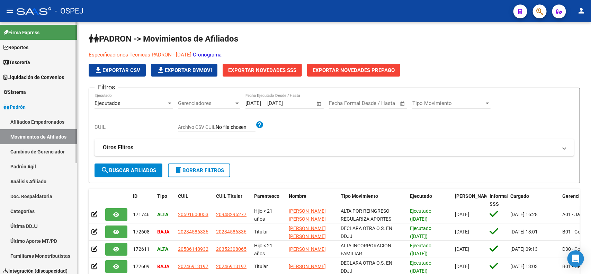
click at [39, 108] on link "Padrón" at bounding box center [38, 106] width 77 height 15
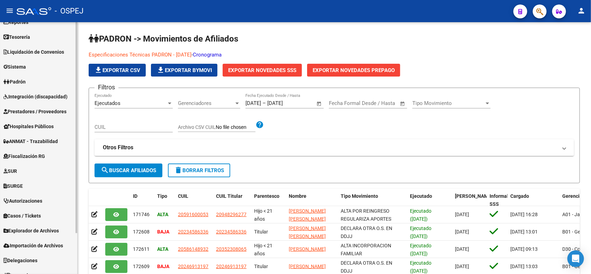
scroll to position [49, 0]
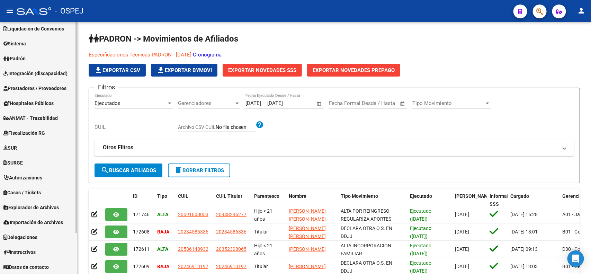
click at [38, 205] on span "Explorador de Archivos" at bounding box center [30, 208] width 55 height 8
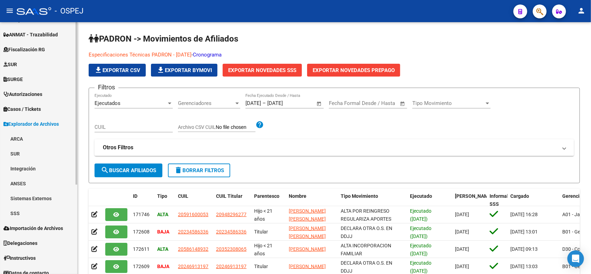
scroll to position [138, 0]
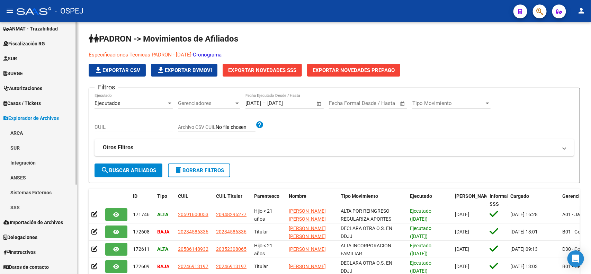
click at [47, 115] on span "Explorador de Archivos" at bounding box center [30, 118] width 55 height 8
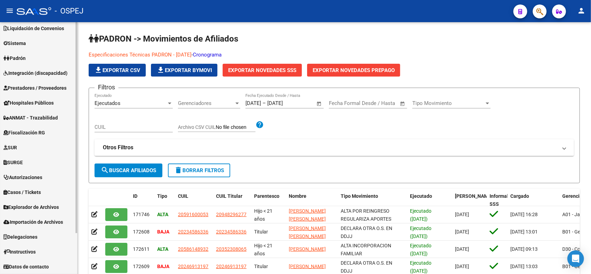
scroll to position [49, 0]
click at [48, 86] on span "Prestadores / Proveedores" at bounding box center [34, 89] width 63 height 8
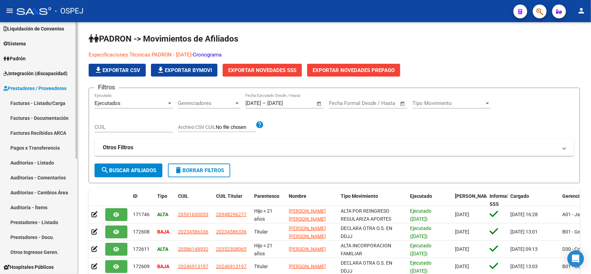
click at [47, 104] on link "Facturas - Listado/Carga" at bounding box center [38, 103] width 77 height 15
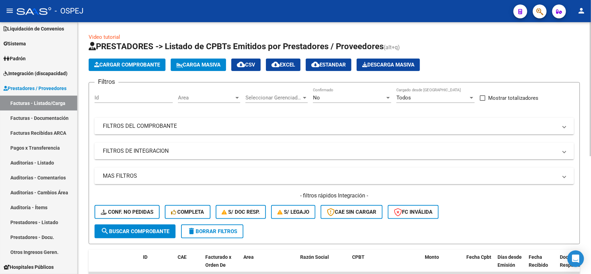
click at [285, 93] on div "Seleccionar Gerenciador Seleccionar Gerenciador" at bounding box center [277, 95] width 62 height 15
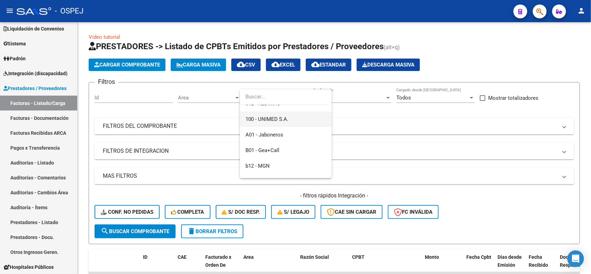
scroll to position [87, 0]
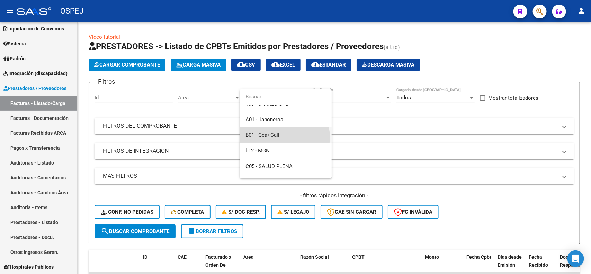
click at [283, 137] on span "B01 - Gea+Call" at bounding box center [286, 136] width 81 height 16
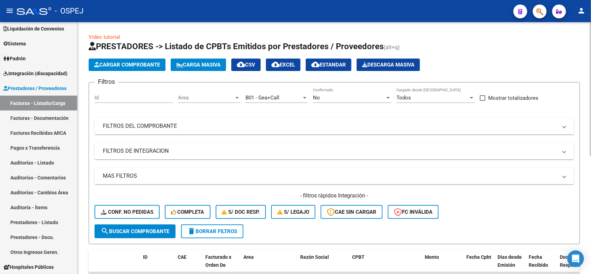
click at [354, 94] on div "No Confirmado" at bounding box center [352, 95] width 78 height 15
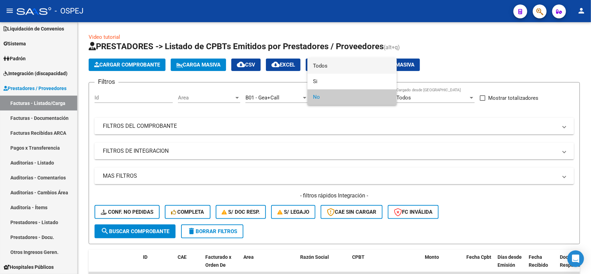
click at [355, 70] on span "Todos" at bounding box center [352, 66] width 78 height 16
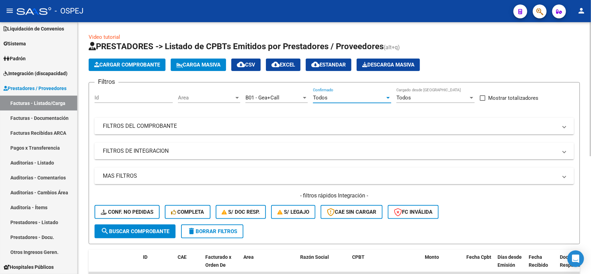
click at [151, 238] on form "Filtros Id Area Area B01 - Gea+Call Seleccionar Gerenciador Todos Confirmado To…" at bounding box center [335, 163] width 492 height 162
click at [153, 231] on span "search Buscar Comprobante" at bounding box center [135, 231] width 69 height 6
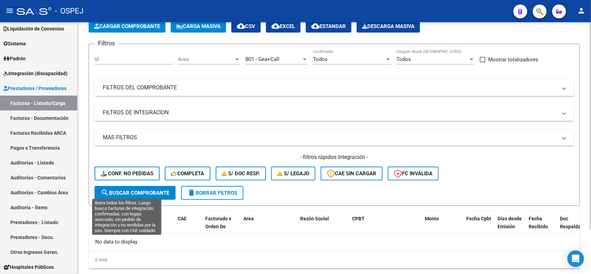
scroll to position [54, 0]
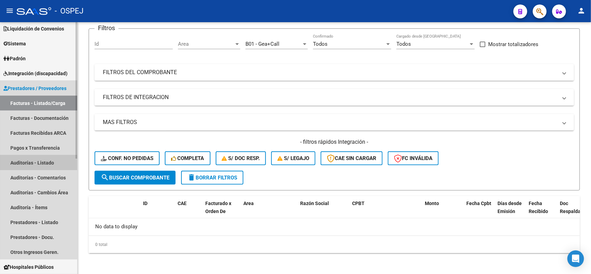
click at [34, 165] on link "Auditorías - Listado" at bounding box center [38, 162] width 77 height 15
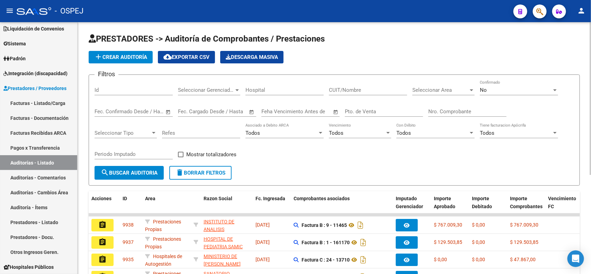
click at [455, 108] on input "Nro. Comprobante" at bounding box center [468, 111] width 78 height 6
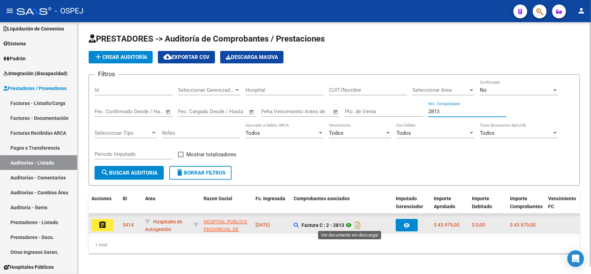
type input "2813"
click at [350, 223] on icon at bounding box center [348, 225] width 9 height 8
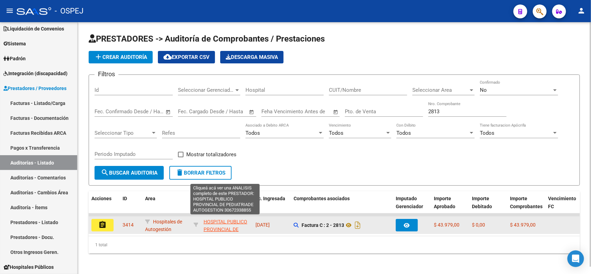
click at [217, 219] on span "HOSPITAL PUBLICO PROVINCIAL DE PEDIATRIADE AUTOGESTION" at bounding box center [226, 233] width 44 height 29
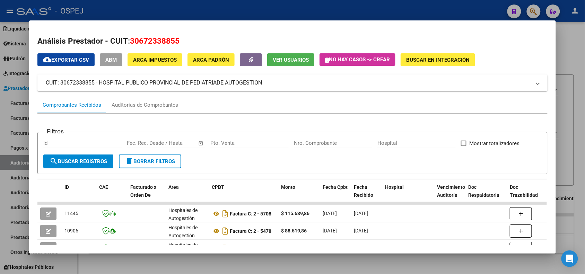
click at [274, 13] on div at bounding box center [292, 137] width 585 height 274
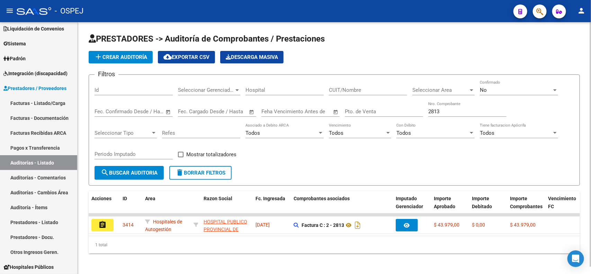
drag, startPoint x: 361, startPoint y: 85, endPoint x: 356, endPoint y: 92, distance: 8.4
click at [357, 88] on div "CUIT/Nombre" at bounding box center [368, 87] width 78 height 15
paste input "30672463358"
type input "30672463358"
click at [442, 111] on input "2813" at bounding box center [468, 111] width 78 height 6
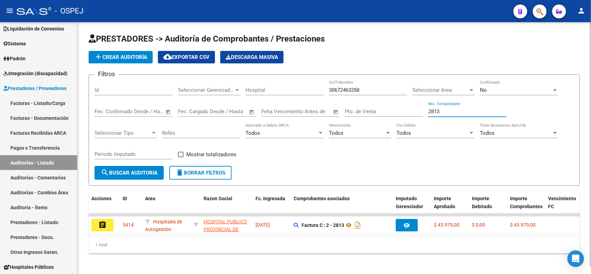
click at [442, 111] on input "2813" at bounding box center [468, 111] width 78 height 6
click at [441, 111] on input "2813" at bounding box center [468, 111] width 78 height 6
click at [127, 174] on span "search Buscar Auditoria" at bounding box center [129, 173] width 57 height 6
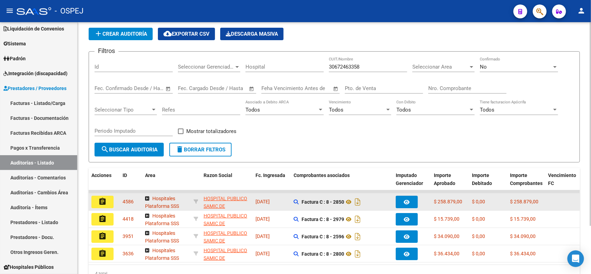
scroll to position [43, 0]
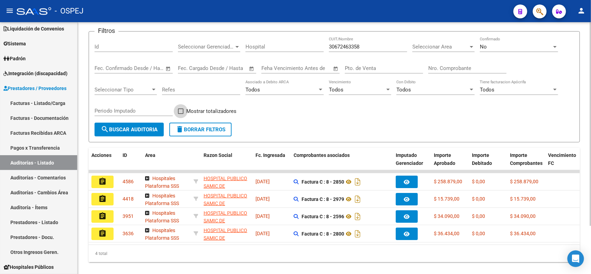
click at [187, 109] on span "Mostrar totalizadores" at bounding box center [211, 111] width 50 height 8
click at [181, 114] on input "Mostrar totalizadores" at bounding box center [181, 114] width 0 height 0
checkbox input "true"
click at [145, 126] on span "search Buscar Auditoria" at bounding box center [129, 129] width 57 height 6
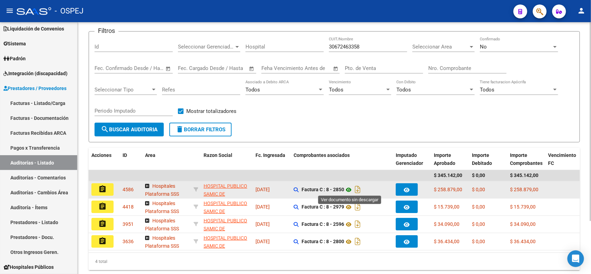
click at [350, 188] on icon at bounding box center [348, 190] width 9 height 8
click at [104, 188] on mat-icon "assignment" at bounding box center [102, 189] width 8 height 8
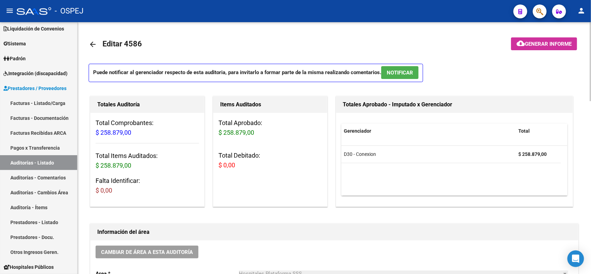
click at [93, 40] on mat-icon "arrow_back" at bounding box center [93, 44] width 8 height 8
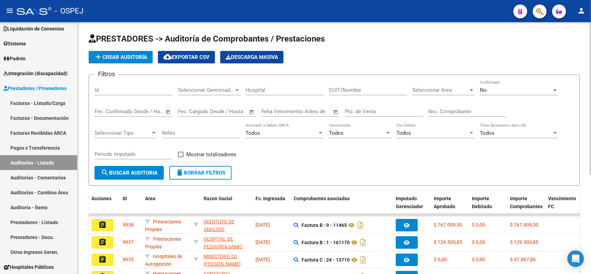
click at [289, 87] on input "Hospital" at bounding box center [285, 90] width 78 height 6
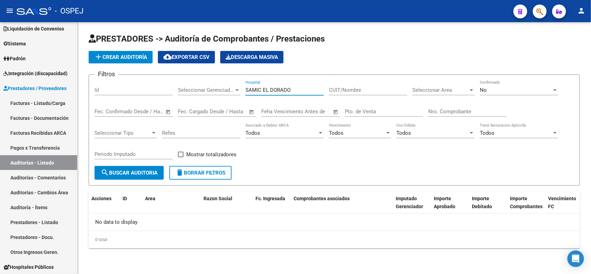
click at [264, 89] on input "SAMIC EL DORADO" at bounding box center [285, 90] width 78 height 6
click at [270, 89] on input "SAMIC EL DORADO" at bounding box center [285, 90] width 78 height 6
type input "SAMIC ELDORADO"
drag, startPoint x: 290, startPoint y: 89, endPoint x: 83, endPoint y: 94, distance: 206.6
click at [82, 93] on div "PRESTADORES -> Auditoría de Comprobantes / Prestaciones add Crear Auditoría clo…" at bounding box center [335, 146] width 514 height 248
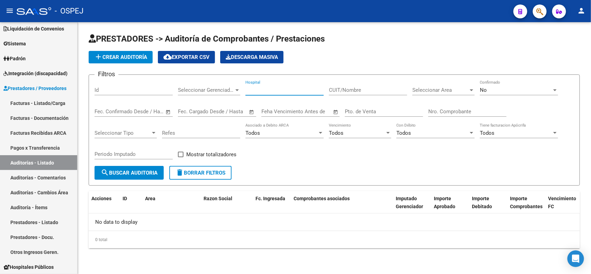
click at [373, 93] on input "CUIT/Nombre" at bounding box center [368, 90] width 78 height 6
paste input "30672463358"
type input "30672463358"
click at [124, 174] on span "search Buscar Auditoria" at bounding box center [129, 173] width 57 height 6
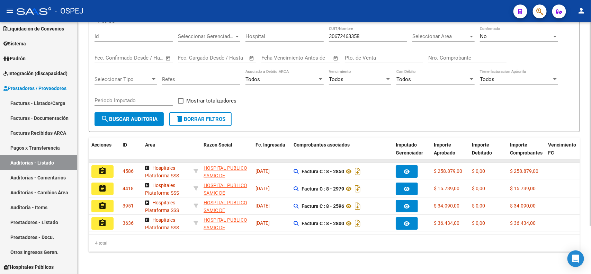
scroll to position [59, 0]
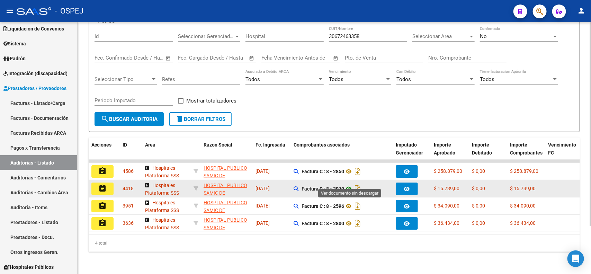
click at [352, 185] on icon at bounding box center [348, 189] width 9 height 8
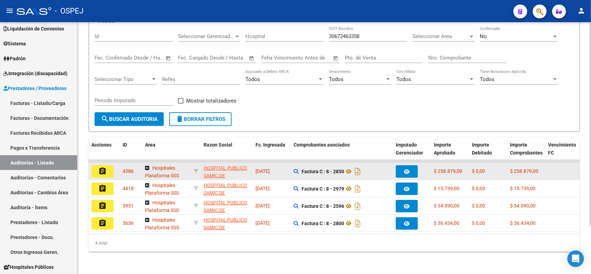
click at [96, 165] on button "assignment" at bounding box center [102, 171] width 22 height 12
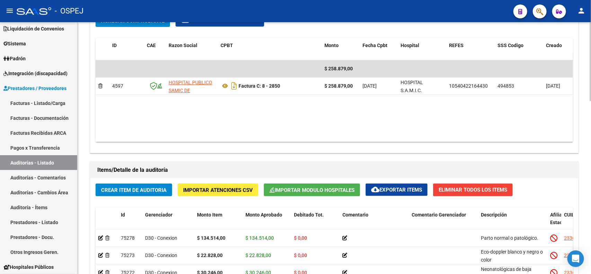
scroll to position [390, 0]
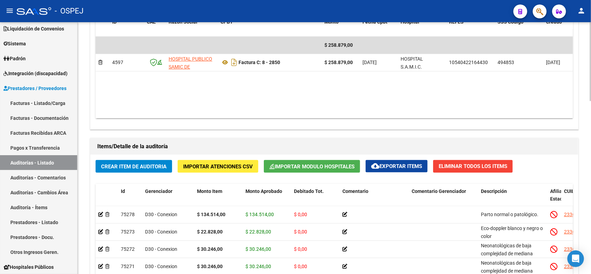
click at [281, 165] on span "Importar Modulo Hospitales" at bounding box center [312, 167] width 85 height 6
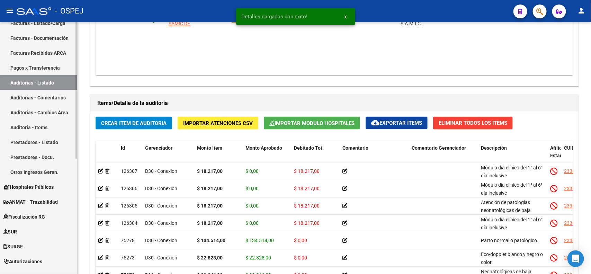
scroll to position [135, 0]
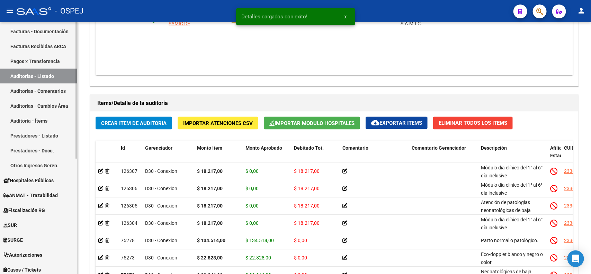
click at [39, 177] on span "Hospitales Públicos" at bounding box center [28, 181] width 50 height 8
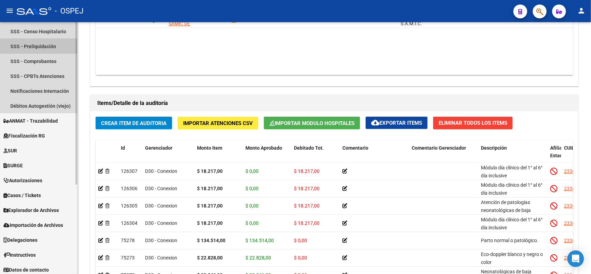
click at [42, 45] on link "SSS - Preliquidación" at bounding box center [38, 46] width 77 height 15
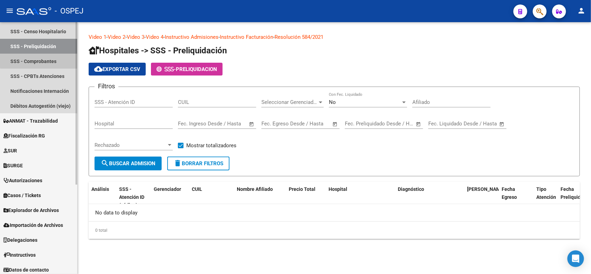
click at [39, 61] on link "SSS - Comprobantes" at bounding box center [38, 61] width 77 height 15
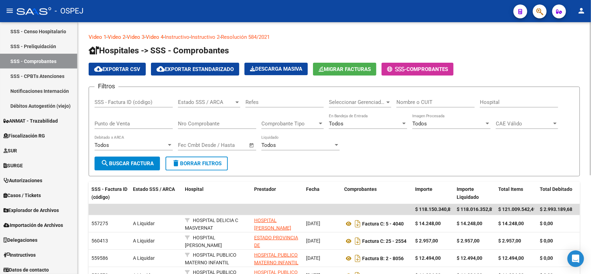
click at [414, 105] on div "Nombre o CUIT" at bounding box center [436, 100] width 78 height 15
paste input "Hospital Público SAMIC de Autogestion"
type input "Hospital Público SAMIC de Autogestion"
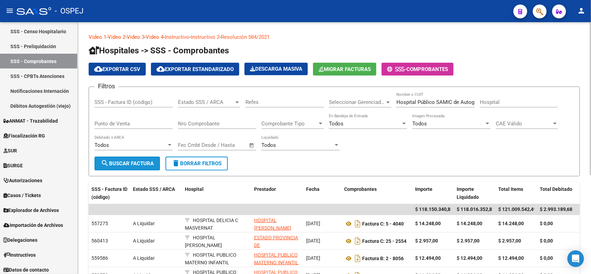
click at [140, 165] on span "search Buscar Factura" at bounding box center [127, 163] width 53 height 6
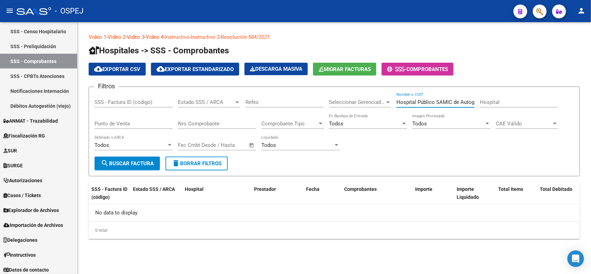
scroll to position [0, 13]
drag, startPoint x: 397, startPoint y: 100, endPoint x: 576, endPoint y: 100, distance: 178.1
click at [576, 100] on form "Filtros SSS - Factura ID (código) Estado SSS / ARCA Estado SSS / ARCA Refes Sel…" at bounding box center [335, 132] width 492 height 90
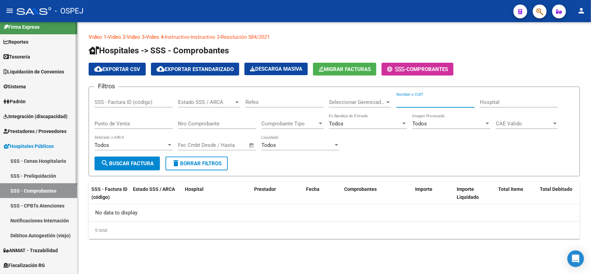
scroll to position [0, 0]
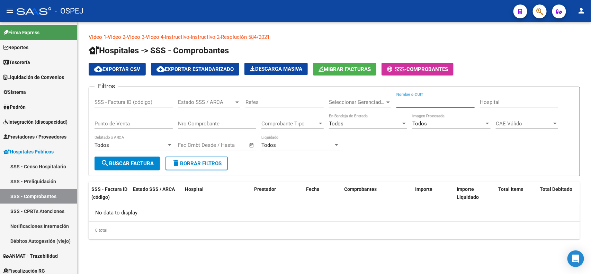
click at [229, 123] on input "Nro Comprobante" at bounding box center [217, 124] width 78 height 6
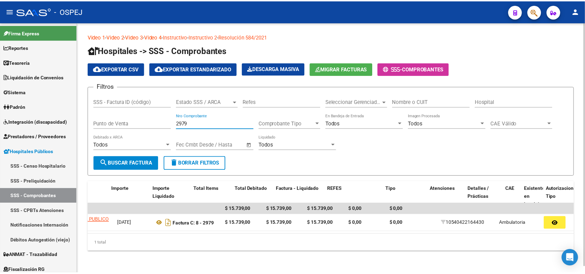
scroll to position [0, 302]
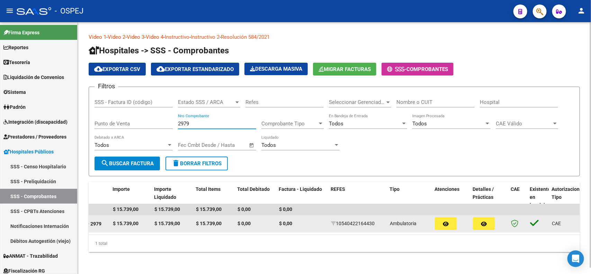
click at [450, 221] on button "button" at bounding box center [446, 223] width 22 height 13
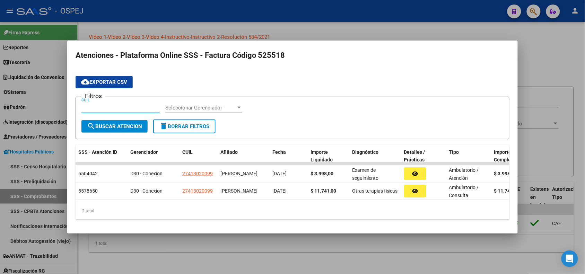
click at [483, 26] on div at bounding box center [292, 137] width 585 height 274
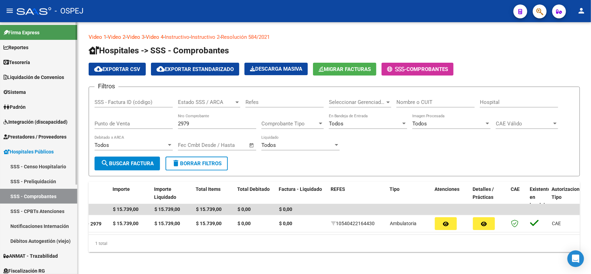
drag, startPoint x: 196, startPoint y: 123, endPoint x: 54, endPoint y: 114, distance: 142.7
click at [54, 114] on mat-sidenav-container "Firma Express Reportes Tablero de Control Ingresos Percibidos Análisis de todos…" at bounding box center [295, 148] width 591 height 252
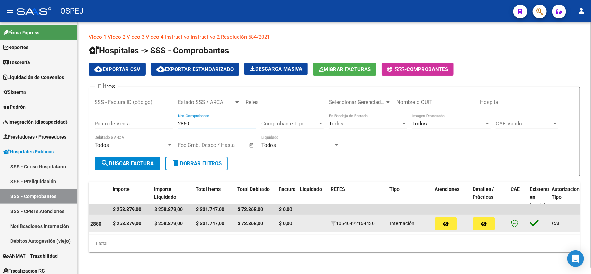
type input "2850"
click at [446, 223] on icon "button" at bounding box center [446, 223] width 6 height 5
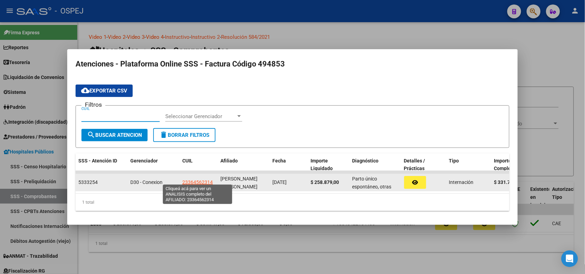
click at [189, 180] on span "23364562314" at bounding box center [197, 182] width 30 height 6
type textarea "23364562314"
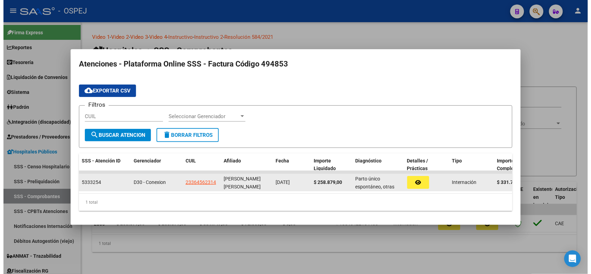
scroll to position [0, 0]
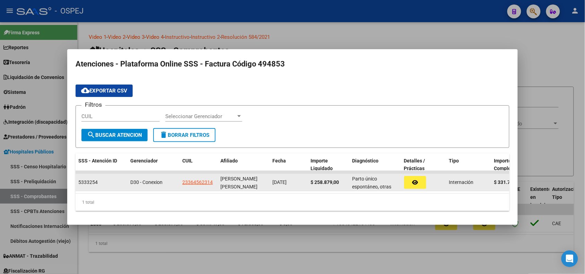
drag, startPoint x: 236, startPoint y: 184, endPoint x: 219, endPoint y: 176, distance: 18.1
click at [219, 176] on datatable-body-cell "MONZON JULIA MABEL" at bounding box center [244, 182] width 52 height 17
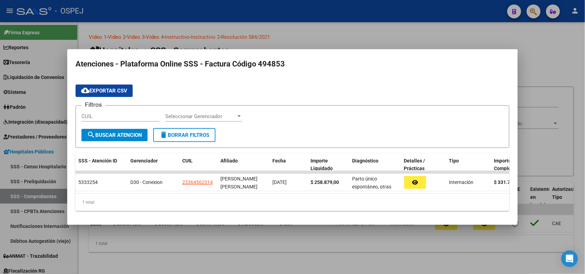
copy span "MONZON JULIA MABEL"
click at [301, 33] on div at bounding box center [292, 137] width 585 height 274
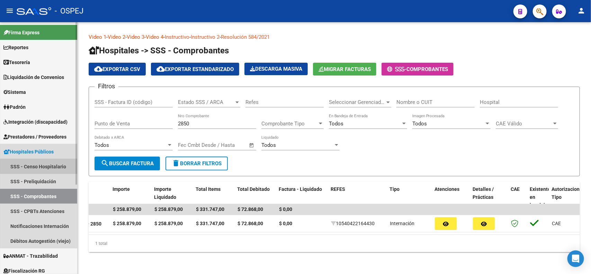
click at [50, 167] on link "SSS - Censo Hospitalario" at bounding box center [38, 166] width 77 height 15
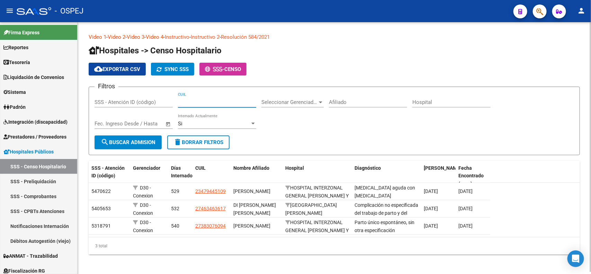
click at [225, 104] on input "CUIL" at bounding box center [217, 102] width 78 height 6
click at [375, 101] on input "Afiliado" at bounding box center [368, 102] width 78 height 6
paste input "MONZON JULIA MABEL"
type input "MONZON JULIA MABEL"
click at [138, 139] on span "search Buscar admision" at bounding box center [128, 142] width 55 height 6
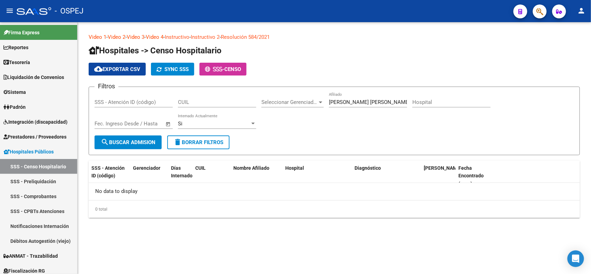
click at [341, 99] on input "MONZON JULIA MABEL" at bounding box center [368, 102] width 78 height 6
click at [45, 177] on link "SSS - Preliquidación" at bounding box center [38, 181] width 77 height 15
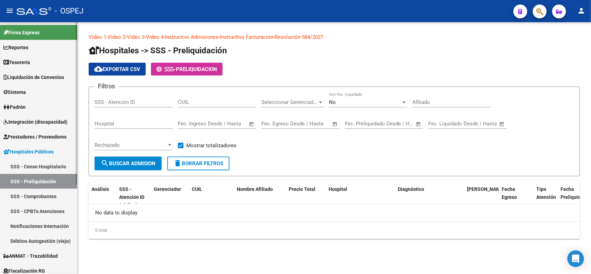
click at [48, 214] on link "SSS - CPBTs Atenciones" at bounding box center [38, 211] width 77 height 15
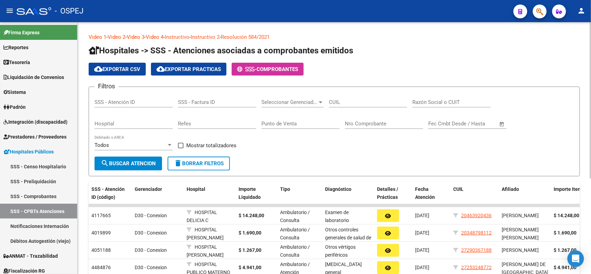
scroll to position [43, 0]
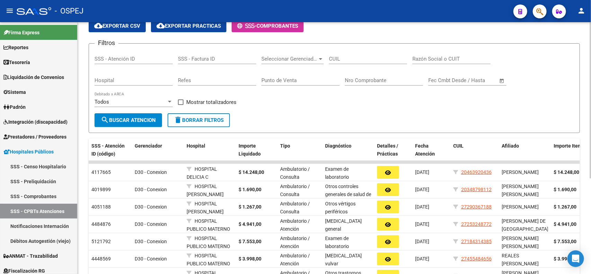
click at [347, 79] on input "Nro Comprobante" at bounding box center [384, 80] width 78 height 6
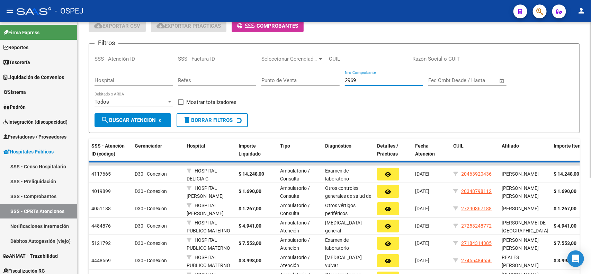
scroll to position [0, 0]
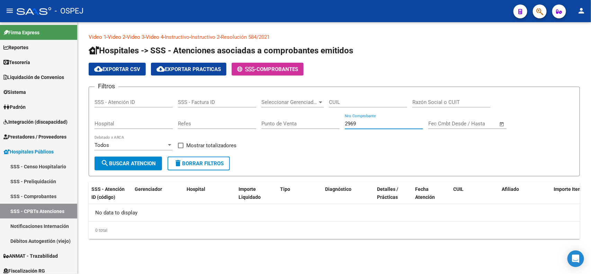
drag, startPoint x: 362, startPoint y: 122, endPoint x: 262, endPoint y: 123, distance: 100.5
click at [262, 123] on div "Filtros SSS - Atención ID SSS - Factura ID Seleccionar Gerenciador Seleccionar …" at bounding box center [335, 125] width 480 height 64
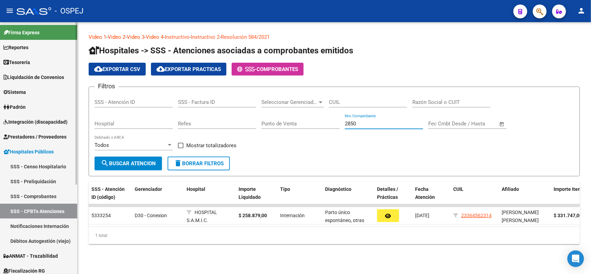
scroll to position [43, 0]
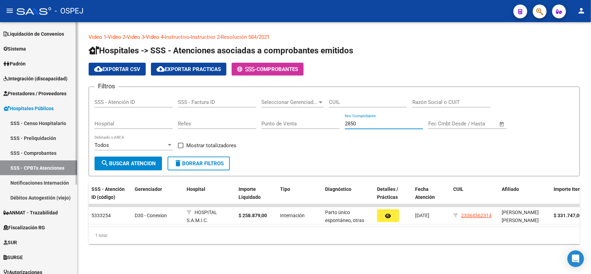
type input "2850"
click at [61, 181] on link "Notificaciones Internación" at bounding box center [38, 182] width 77 height 15
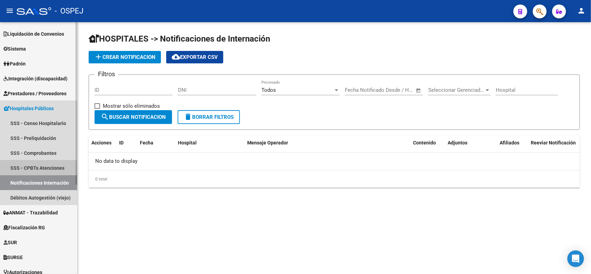
click at [36, 172] on link "SSS - CPBTs Atenciones" at bounding box center [38, 167] width 77 height 15
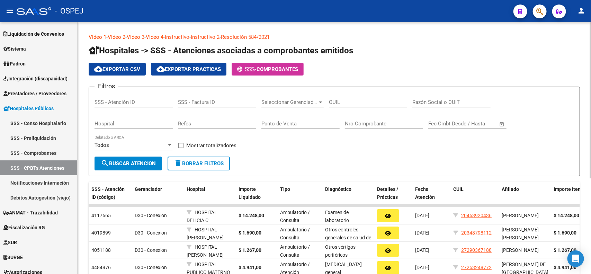
click at [359, 124] on input "Nro Comprobante" at bounding box center [384, 124] width 78 height 6
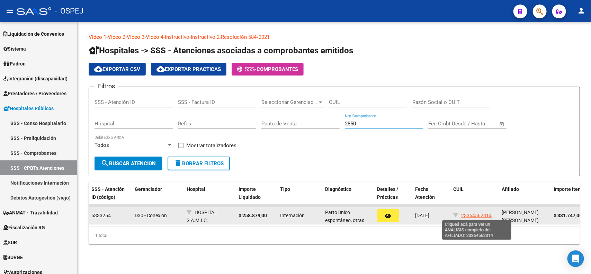
type input "2850"
click at [482, 213] on span "23364562314" at bounding box center [477, 216] width 30 height 6
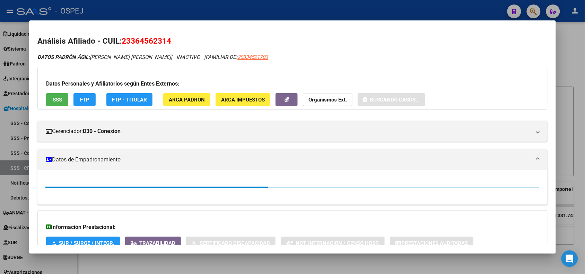
click at [178, 10] on div at bounding box center [292, 137] width 585 height 274
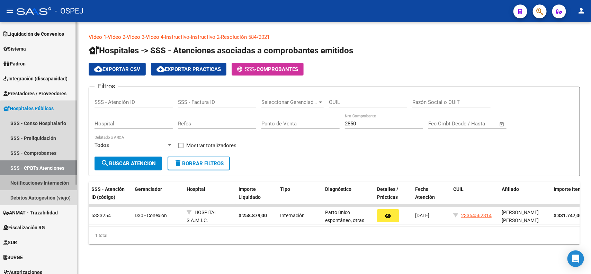
click at [45, 183] on link "Notificaciones Internación" at bounding box center [38, 182] width 77 height 15
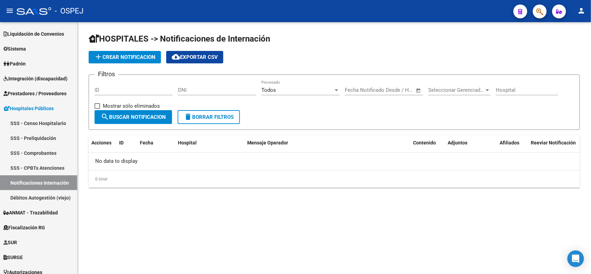
click at [223, 88] on input "DNI" at bounding box center [217, 90] width 78 height 6
paste input "23364562314"
click at [141, 118] on span "search Buscar Notificacion" at bounding box center [133, 117] width 65 height 6
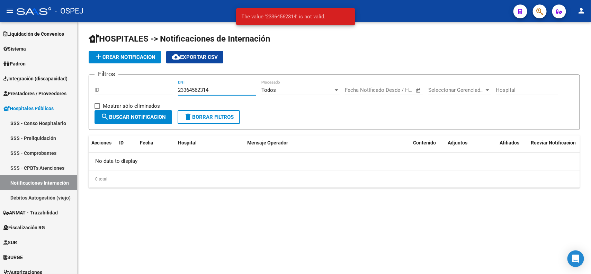
drag, startPoint x: 183, startPoint y: 87, endPoint x: 162, endPoint y: 87, distance: 20.4
click at [162, 87] on div "Filtros ID 23364562314 DNI Todos Procesado Start date – End date Fecha Notifica…" at bounding box center [335, 95] width 480 height 30
drag, startPoint x: 228, startPoint y: 88, endPoint x: 184, endPoint y: 96, distance: 44.4
click at [228, 88] on input "364562314" at bounding box center [217, 90] width 78 height 6
type input "36456231"
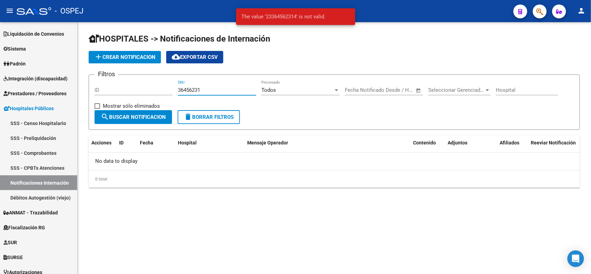
click at [146, 115] on span "search Buscar Notificacion" at bounding box center [133, 117] width 65 height 6
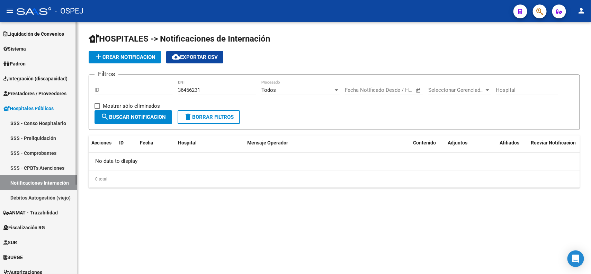
click at [54, 136] on link "SSS - Preliquidación" at bounding box center [38, 138] width 77 height 15
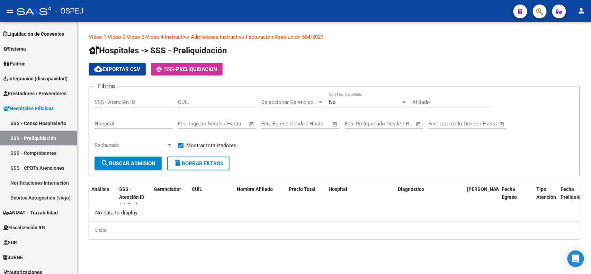
click at [230, 104] on input "CUIL" at bounding box center [217, 102] width 78 height 6
paste input "23364562314"
type input "23364562314"
click at [115, 161] on span "search Buscar admision" at bounding box center [128, 163] width 55 height 6
click at [331, 100] on span "No" at bounding box center [332, 102] width 7 height 6
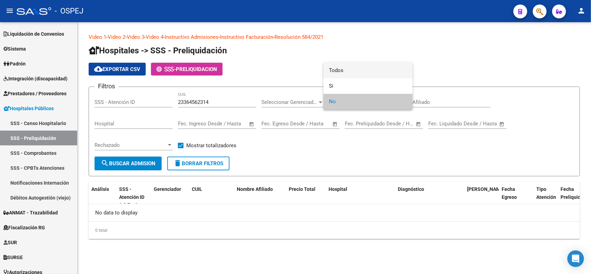
drag, startPoint x: 356, startPoint y: 72, endPoint x: 199, endPoint y: 128, distance: 166.5
click at [354, 71] on span "Todos" at bounding box center [368, 71] width 78 height 16
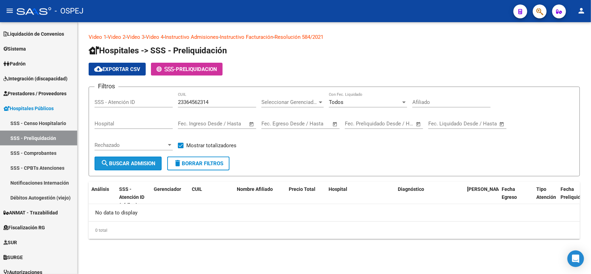
click at [137, 166] on button "search Buscar admision" at bounding box center [128, 164] width 67 height 14
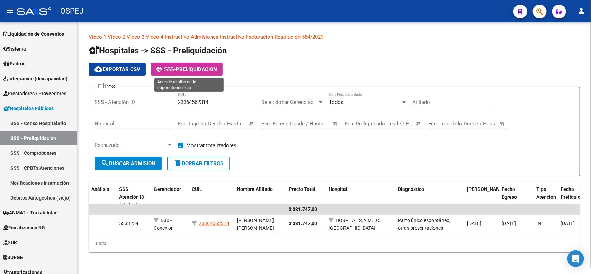
click at [181, 69] on span "PRELIQUIDACION" at bounding box center [196, 69] width 41 height 6
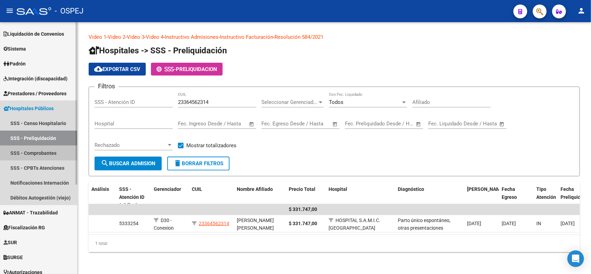
click at [36, 154] on link "SSS - Comprobantes" at bounding box center [38, 153] width 77 height 15
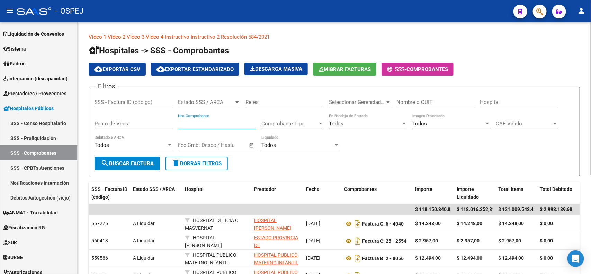
click at [189, 121] on input "Nro Comprobante" at bounding box center [217, 124] width 78 height 6
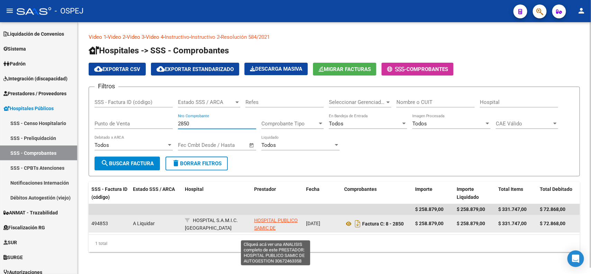
type input "2850"
click at [276, 219] on span "HOSPITAL PUBLICO SAMIC DE AUTOGESTION" at bounding box center [276, 228] width 44 height 21
type textarea "30672463358"
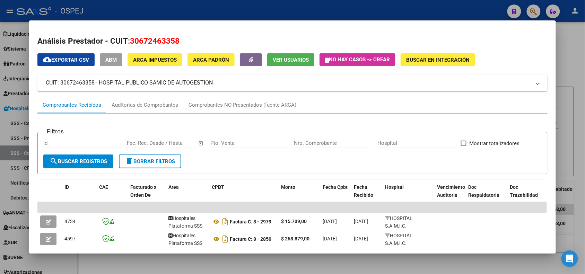
click at [497, 141] on span "Mostrar totalizadores" at bounding box center [494, 143] width 50 height 8
click at [464, 146] on input "Mostrar totalizadores" at bounding box center [463, 146] width 0 height 0
checkbox input "true"
click at [80, 163] on span "search Buscar Registros" at bounding box center [79, 161] width 58 height 6
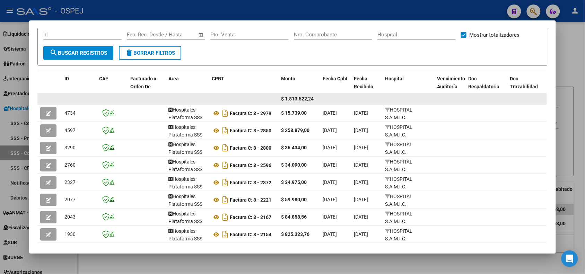
scroll to position [130, 0]
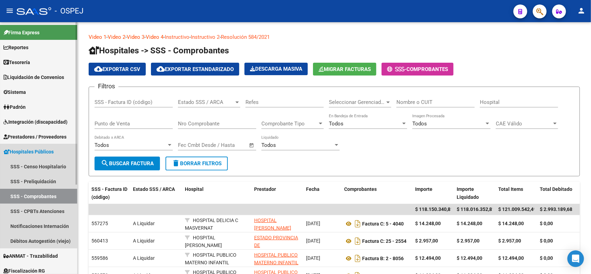
click at [32, 151] on span "Hospitales Públicos" at bounding box center [28, 152] width 50 height 8
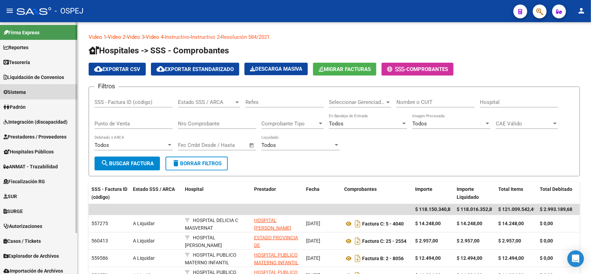
click at [42, 91] on link "Sistema" at bounding box center [38, 92] width 77 height 15
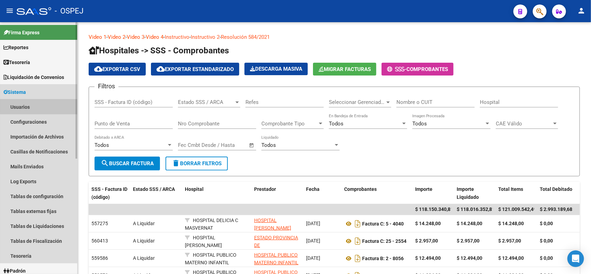
click at [39, 105] on link "Usuarios" at bounding box center [38, 106] width 77 height 15
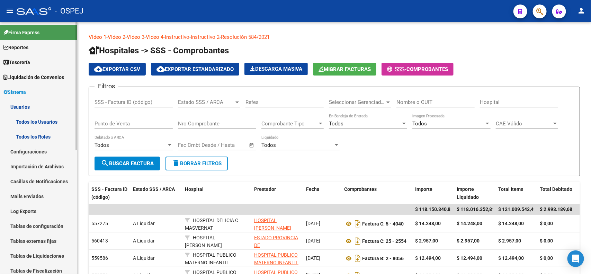
click at [37, 120] on link "Todos los Usuarios" at bounding box center [38, 121] width 77 height 15
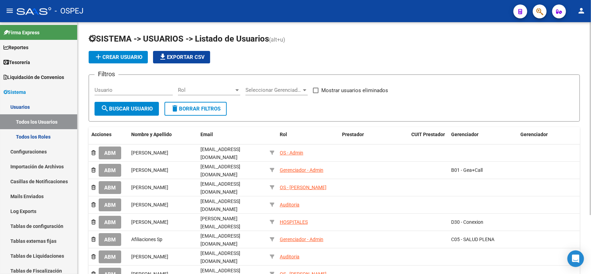
click at [262, 87] on span "Seleccionar Gerenciador" at bounding box center [274, 90] width 56 height 6
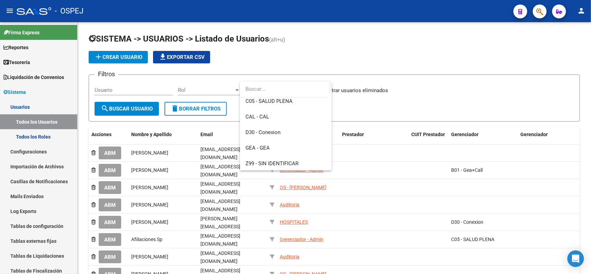
scroll to position [145, 0]
click at [288, 132] on span "D30 - Conexion" at bounding box center [286, 132] width 81 height 16
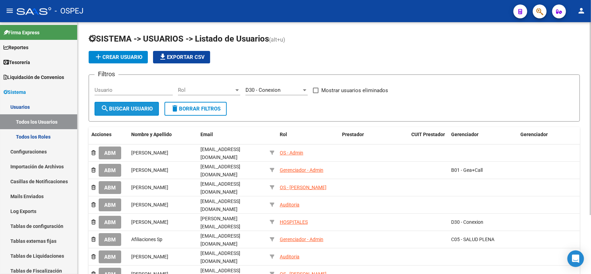
click at [135, 103] on button "search Buscar Usuario" at bounding box center [127, 109] width 64 height 14
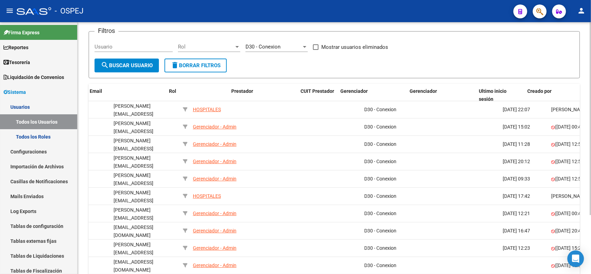
scroll to position [0, 142]
